Goal: Register for event/course

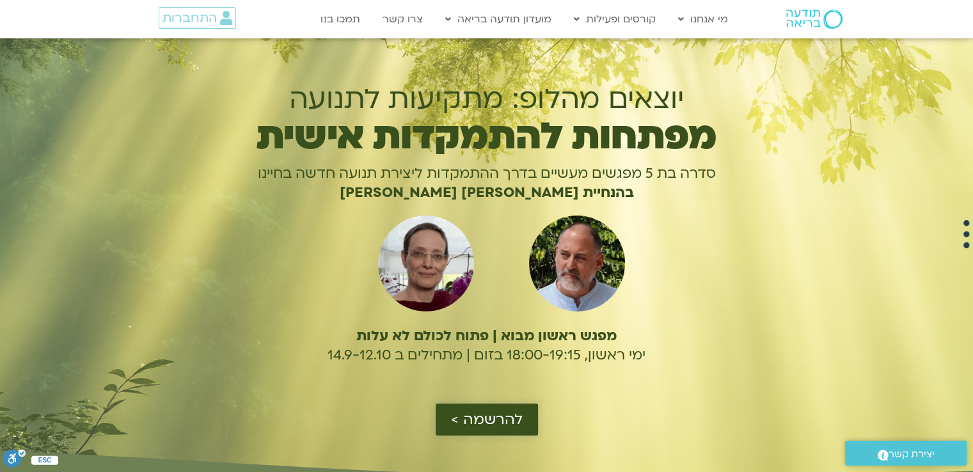
click at [512, 426] on span "להרשמה >" at bounding box center [487, 419] width 72 height 17
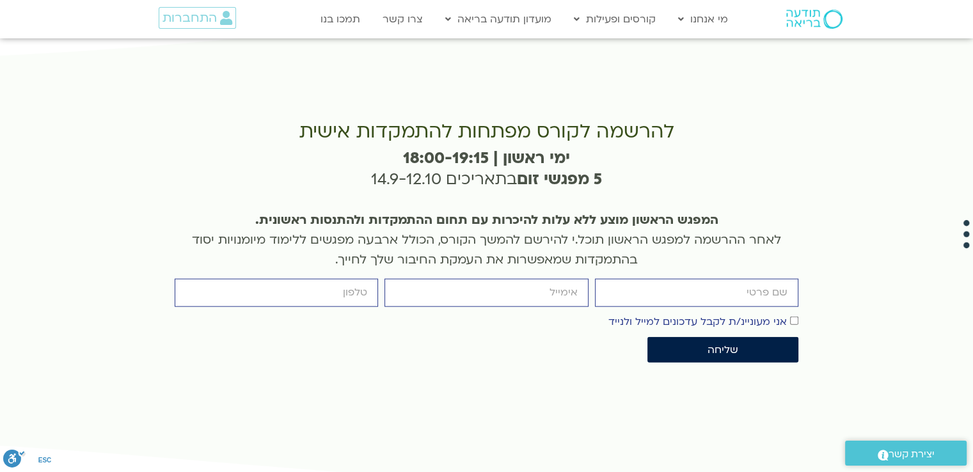
scroll to position [2915, 0]
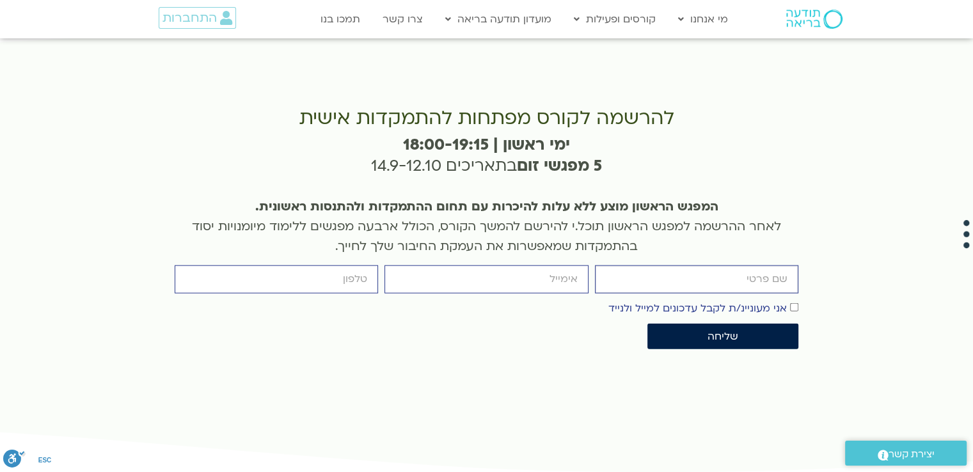
click at [696, 293] on input "firstname" at bounding box center [697, 280] width 204 height 28
type input "צפורה איתמר"
type input "Z0548405359@gmail.com"
type input "0548405359"
click at [742, 342] on span "שליחה" at bounding box center [723, 337] width 120 height 12
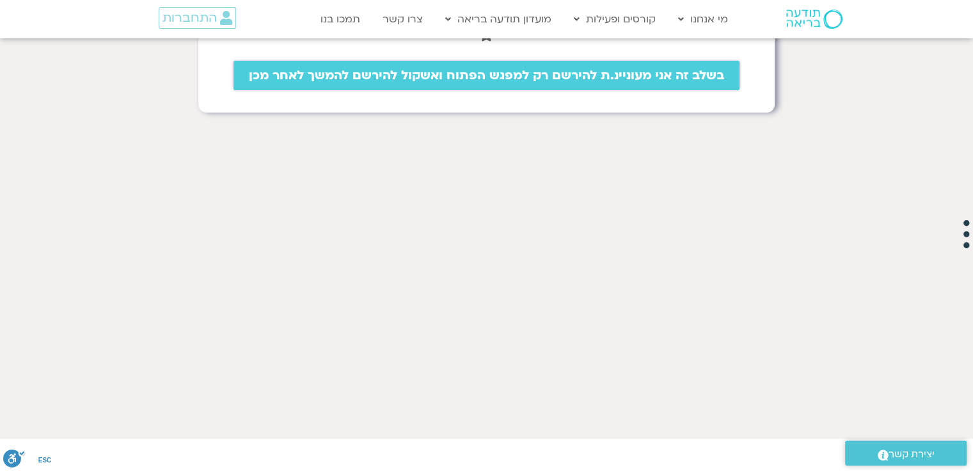
scroll to position [399, 0]
